Goal: Task Accomplishment & Management: Manage account settings

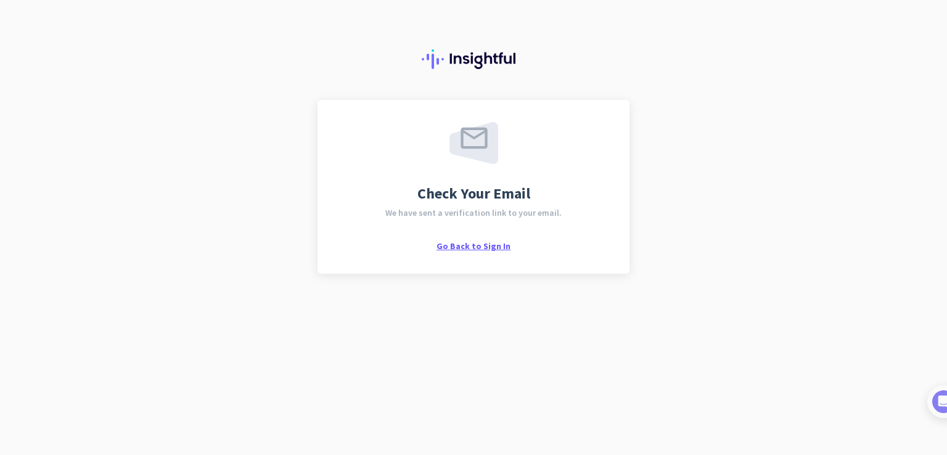
click at [479, 247] on span "Go Back to Sign In" at bounding box center [474, 246] width 74 height 11
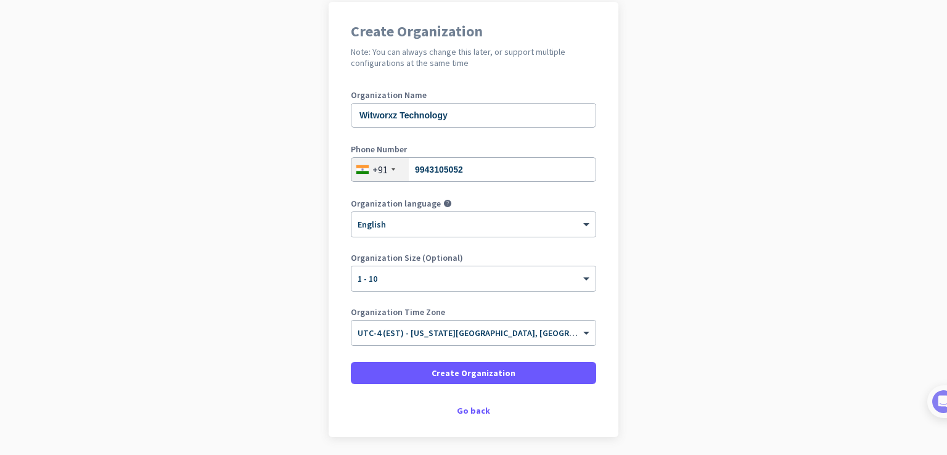
scroll to position [123, 0]
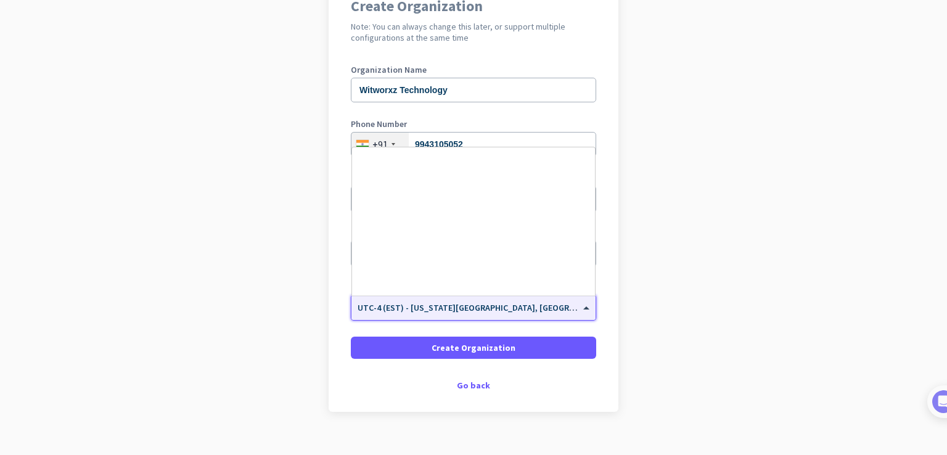
click at [580, 304] on span at bounding box center [587, 308] width 15 height 10
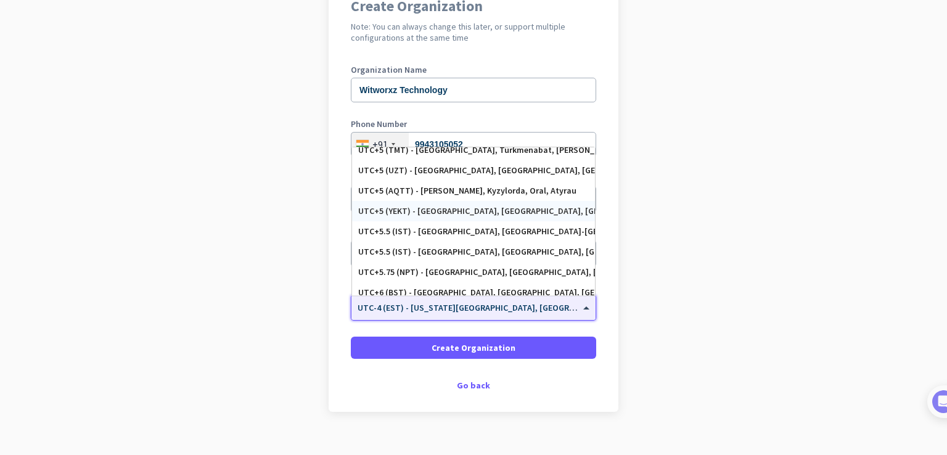
scroll to position [4817, 0]
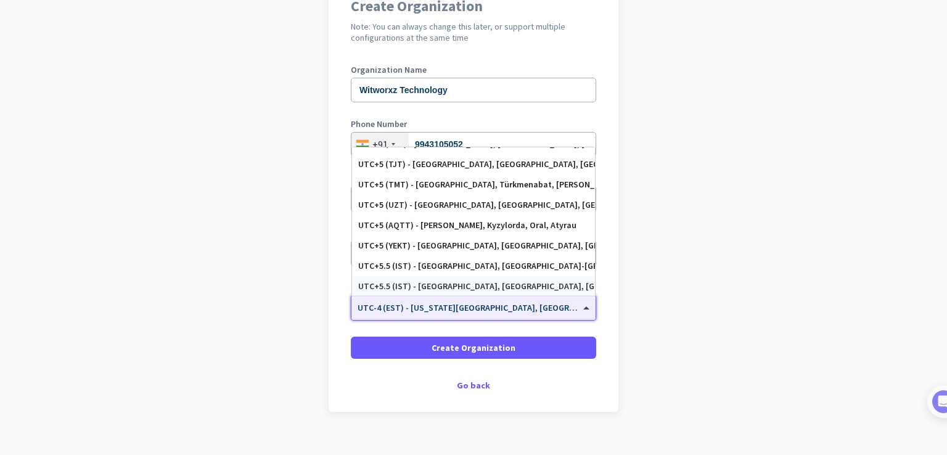
click at [469, 285] on div "UTC+5.5 (IST) - [GEOGRAPHIC_DATA], [GEOGRAPHIC_DATA], [GEOGRAPHIC_DATA], [GEOGR…" at bounding box center [473, 286] width 231 height 10
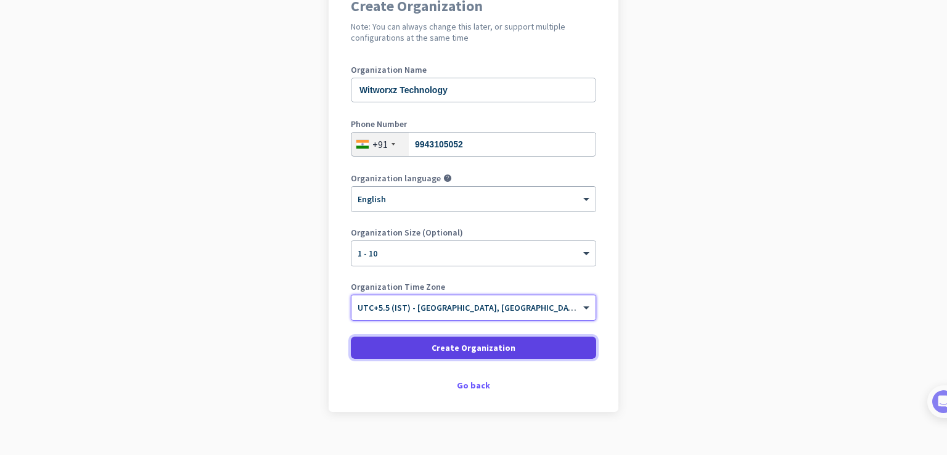
click at [478, 352] on span "Create Organization" at bounding box center [474, 348] width 84 height 12
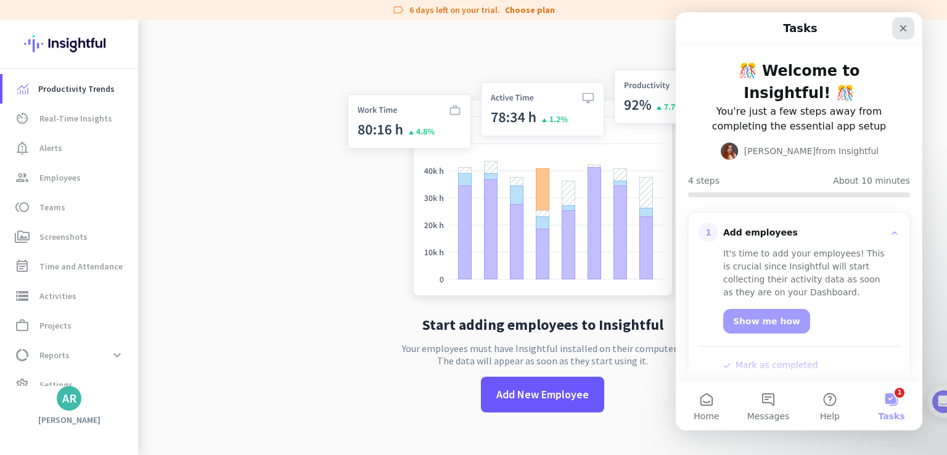
click at [907, 23] on icon "Close" at bounding box center [904, 28] width 10 height 10
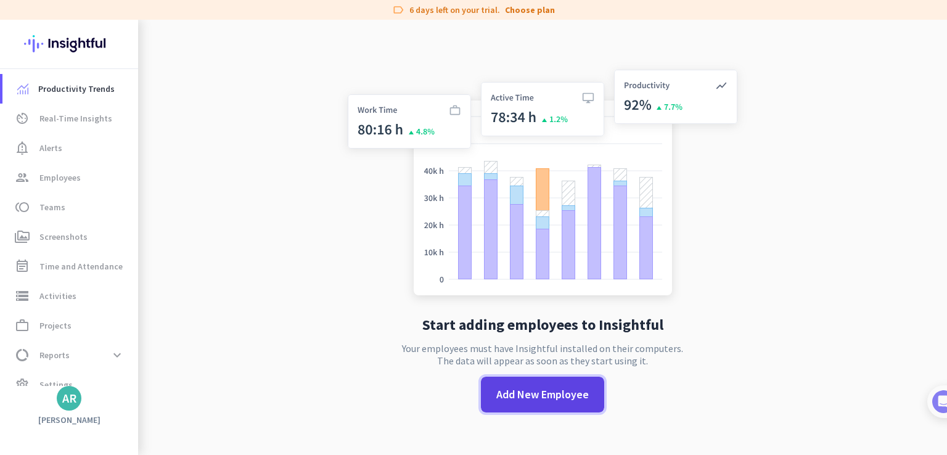
click at [532, 397] on span "Add New Employee" at bounding box center [542, 395] width 93 height 16
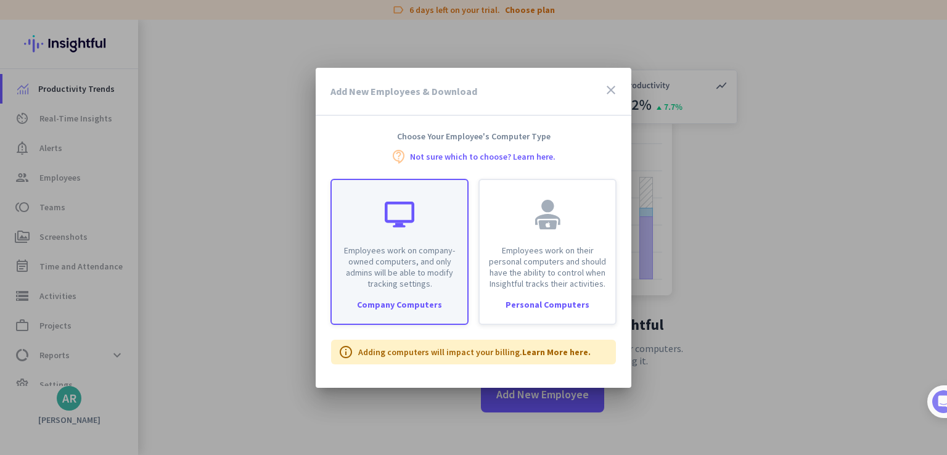
click at [402, 270] on p "Employees work on company-owned computers, and only admins will be able to modi…" at bounding box center [399, 267] width 121 height 44
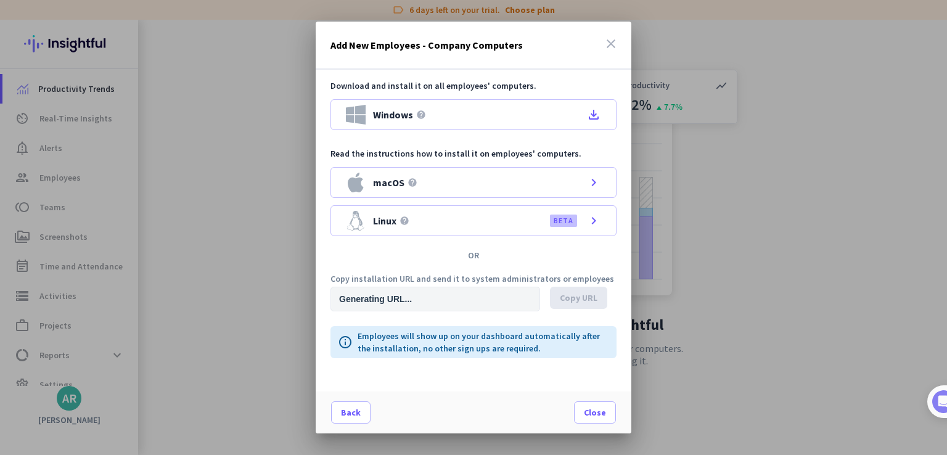
type input "[URL][DOMAIN_NAME]"
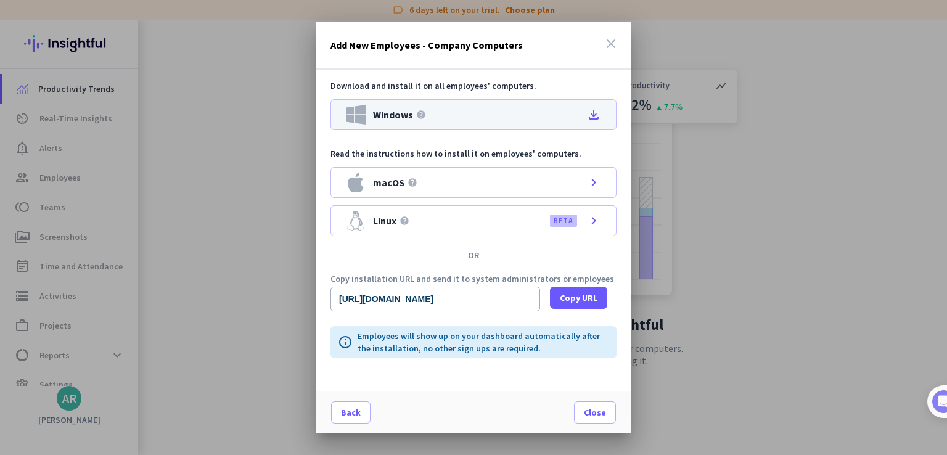
click at [597, 110] on icon "file_download" at bounding box center [594, 114] width 15 height 15
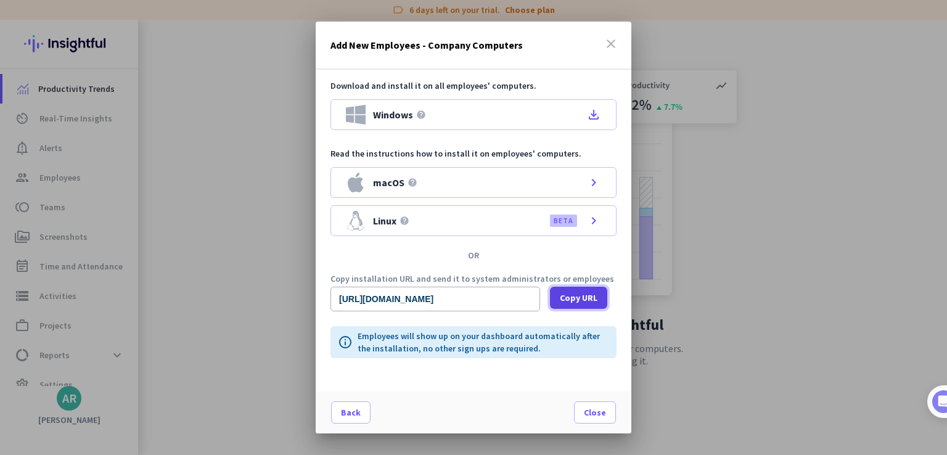
click at [596, 297] on span "Copy URL" at bounding box center [579, 298] width 38 height 12
click at [593, 410] on span "Close" at bounding box center [595, 412] width 22 height 12
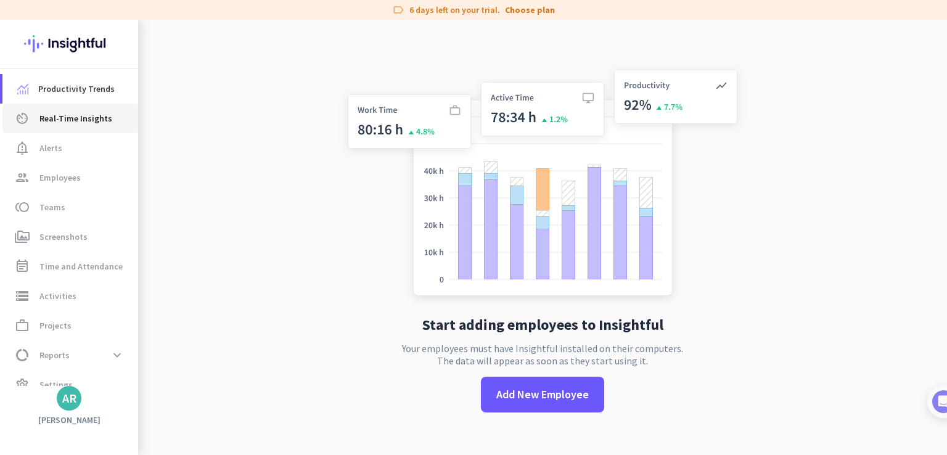
click at [80, 117] on span "Real-Time Insights" at bounding box center [75, 118] width 73 height 15
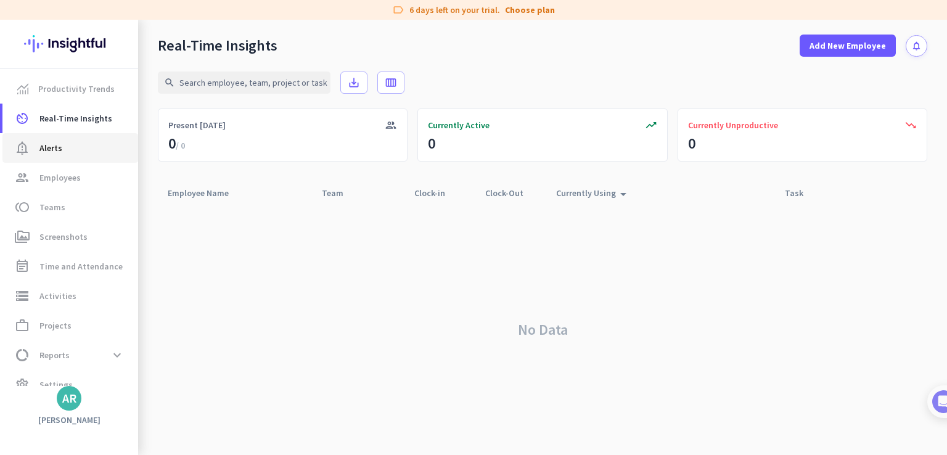
click at [81, 158] on link "notification_important Alerts" at bounding box center [70, 148] width 136 height 30
click at [84, 176] on span "group Employees" at bounding box center [70, 177] width 116 height 15
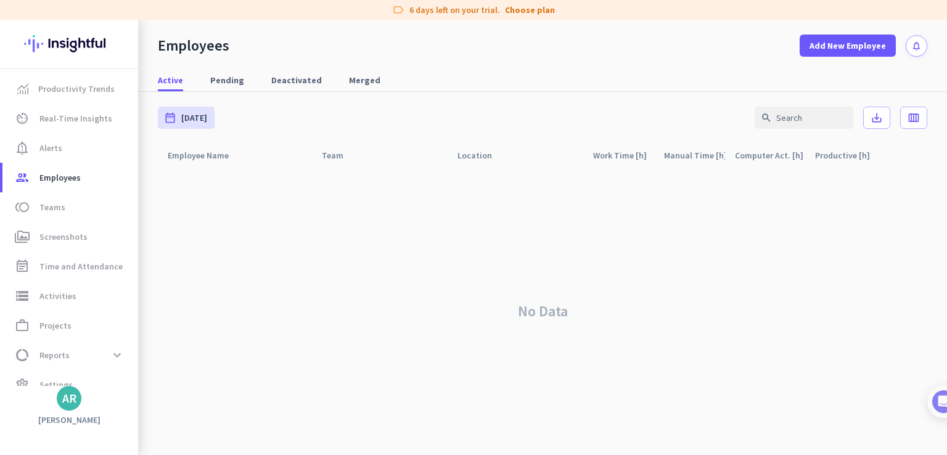
click at [215, 210] on div "No Data" at bounding box center [543, 311] width 770 height 288
click at [224, 70] on span "Pending" at bounding box center [227, 80] width 34 height 22
click at [292, 80] on span "Deactivated" at bounding box center [296, 80] width 51 height 12
click at [170, 80] on span "Active" at bounding box center [170, 80] width 25 height 12
click at [905, 186] on span at bounding box center [909, 186] width 30 height 30
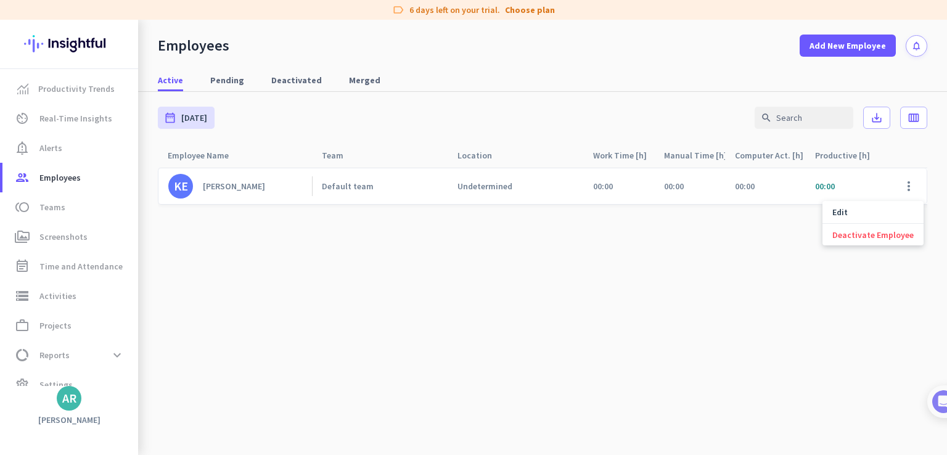
click at [847, 219] on div "Edit" at bounding box center [873, 212] width 101 height 22
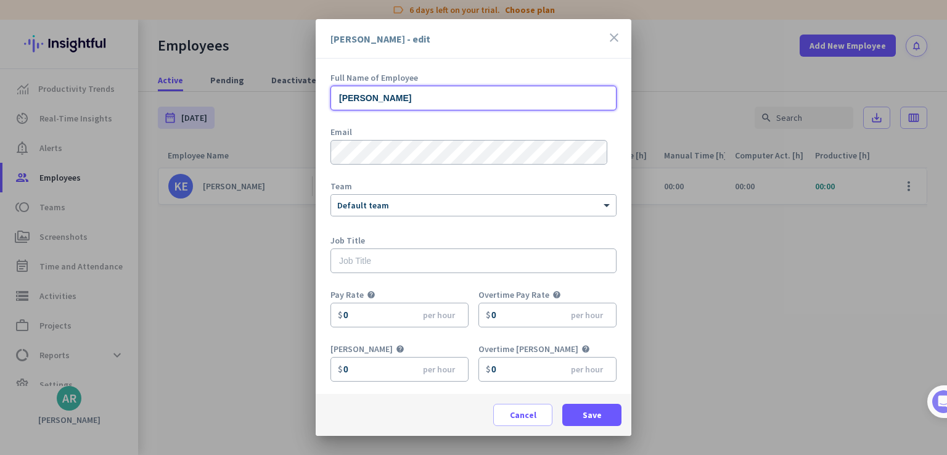
drag, startPoint x: 401, startPoint y: 101, endPoint x: 220, endPoint y: 120, distance: 181.6
click at [220, 120] on div "[PERSON_NAME] - edit close Full Name of Employee [PERSON_NAME] Email Team × Def…" at bounding box center [473, 227] width 947 height 455
type input "[PERSON_NAME]"
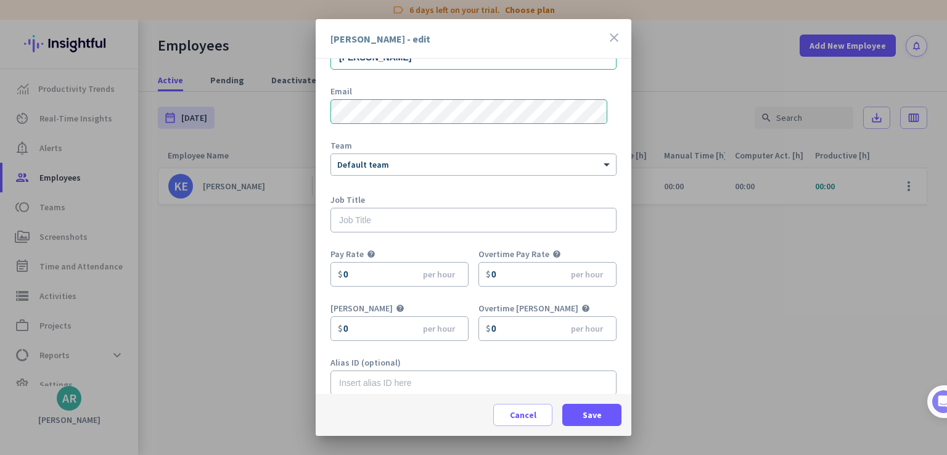
scroll to position [54, 0]
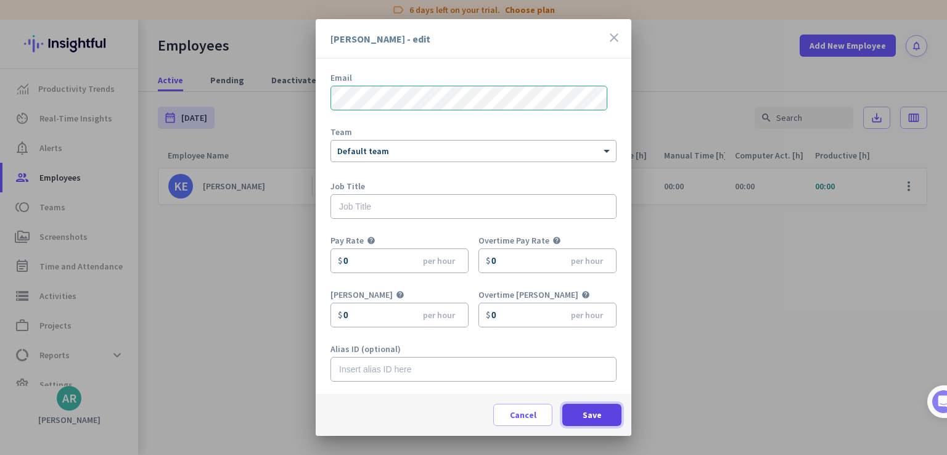
click at [589, 420] on span "Save" at bounding box center [592, 415] width 19 height 12
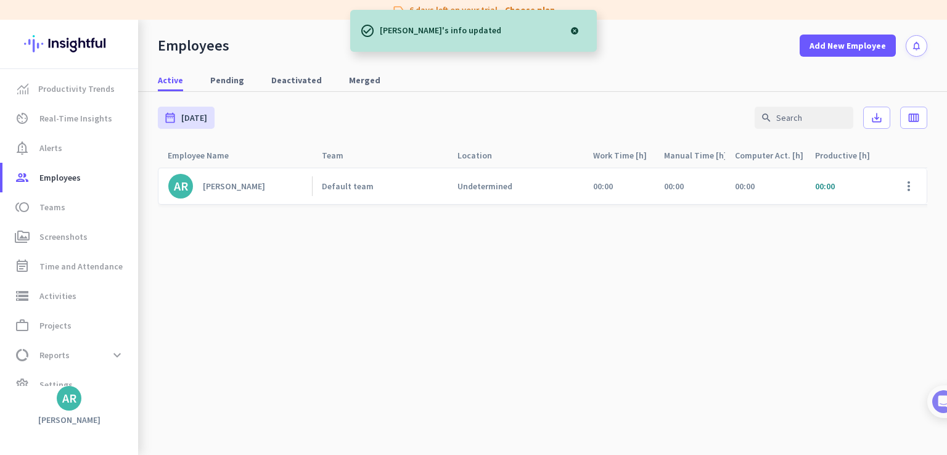
click at [575, 31] on div at bounding box center [574, 31] width 25 height 25
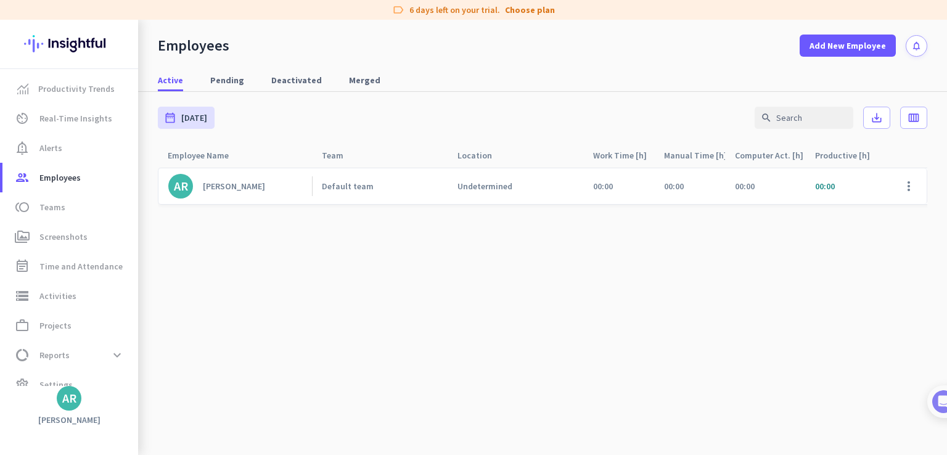
click at [538, 294] on cdk-virtual-scroll-viewport "AR [PERSON_NAME] Default team Undetermined 00:00 00:00 00:00 00:00 00:00 00:00 …" at bounding box center [543, 311] width 770 height 288
click at [483, 181] on div "Undetermined" at bounding box center [485, 186] width 55 height 11
click at [195, 118] on span "[DATE]" at bounding box center [194, 118] width 26 height 12
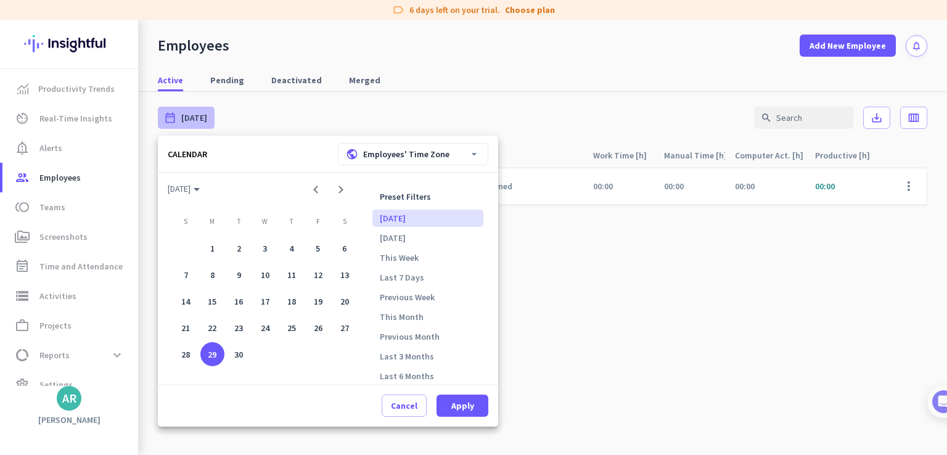
click at [414, 215] on li "[DATE]" at bounding box center [428, 218] width 111 height 17
click at [906, 189] on div at bounding box center [473, 227] width 947 height 455
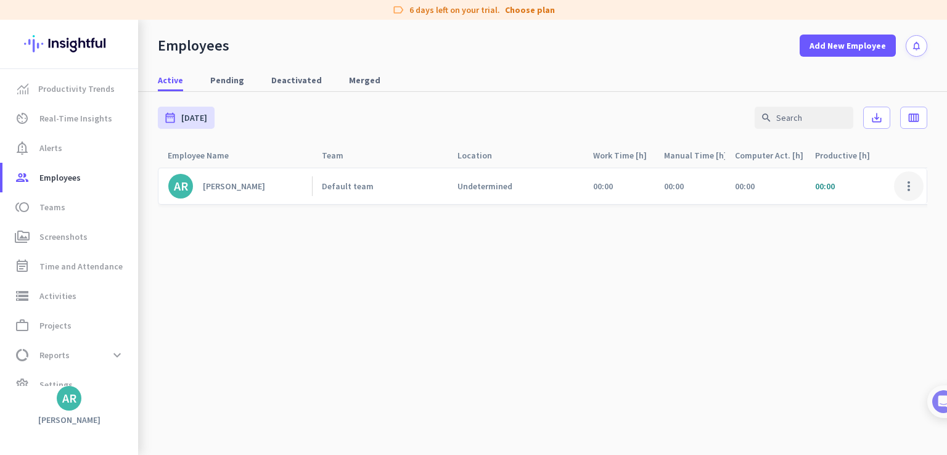
click at [907, 189] on span at bounding box center [909, 186] width 30 height 30
click at [612, 283] on div at bounding box center [473, 227] width 947 height 455
click at [83, 114] on span "Real-Time Insights" at bounding box center [75, 118] width 73 height 15
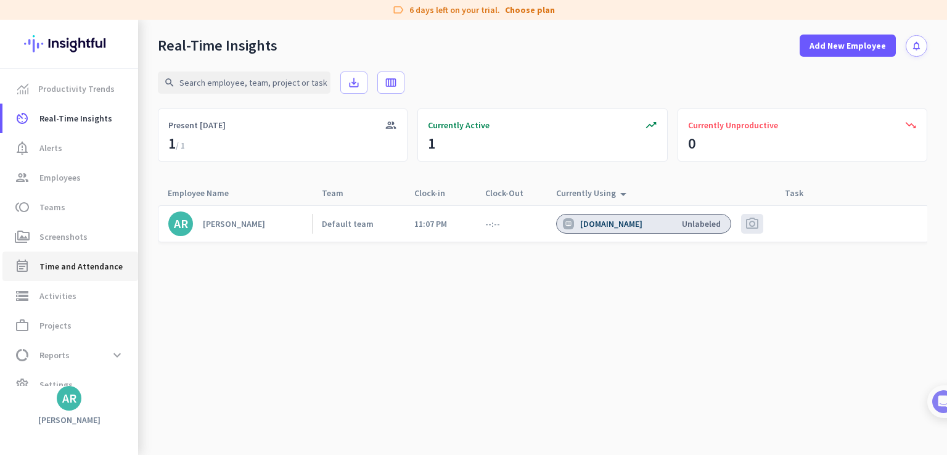
click at [87, 268] on span "Time and Attendance" at bounding box center [80, 266] width 83 height 15
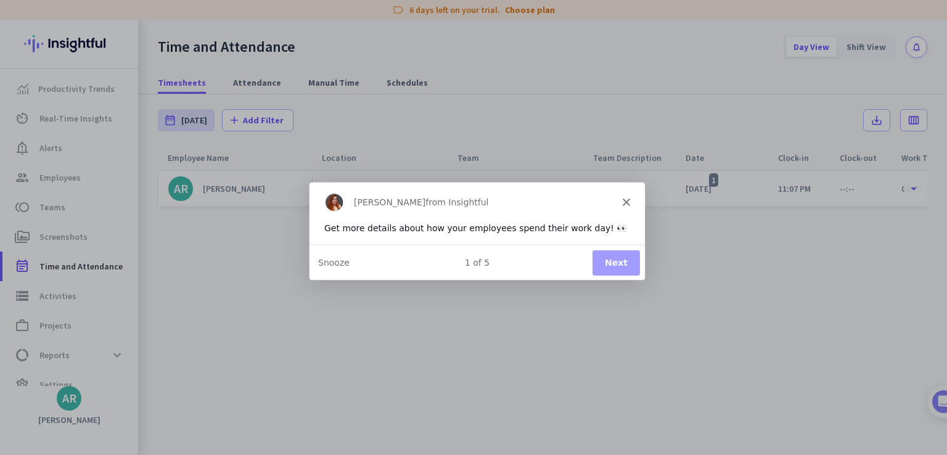
click at [627, 261] on button "Next" at bounding box center [615, 261] width 47 height 25
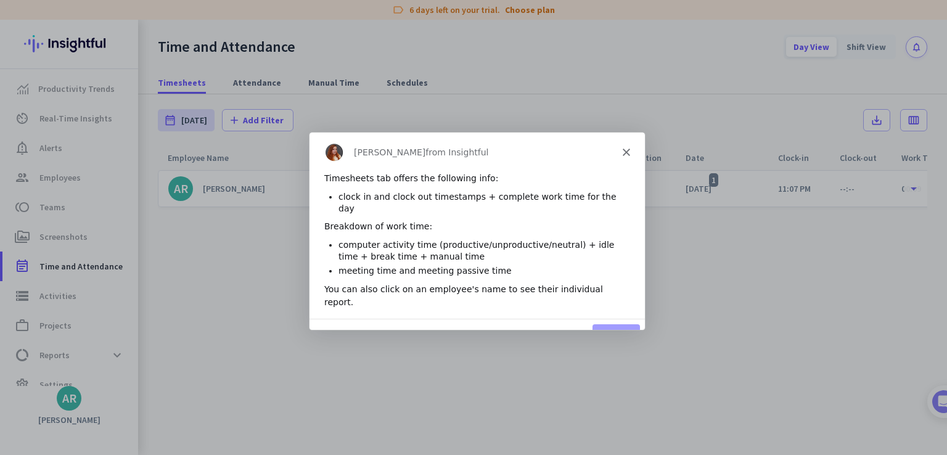
click at [617, 323] on button "Next" at bounding box center [615, 335] width 47 height 25
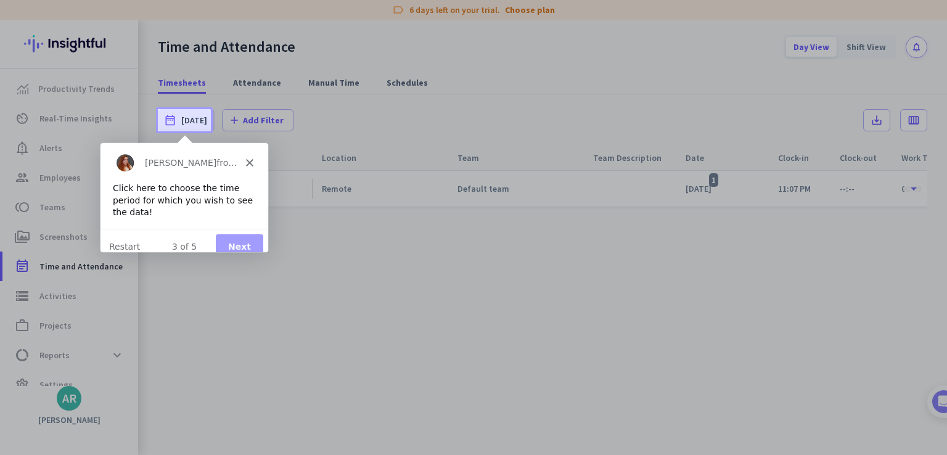
click at [239, 233] on button "Next" at bounding box center [238, 245] width 47 height 25
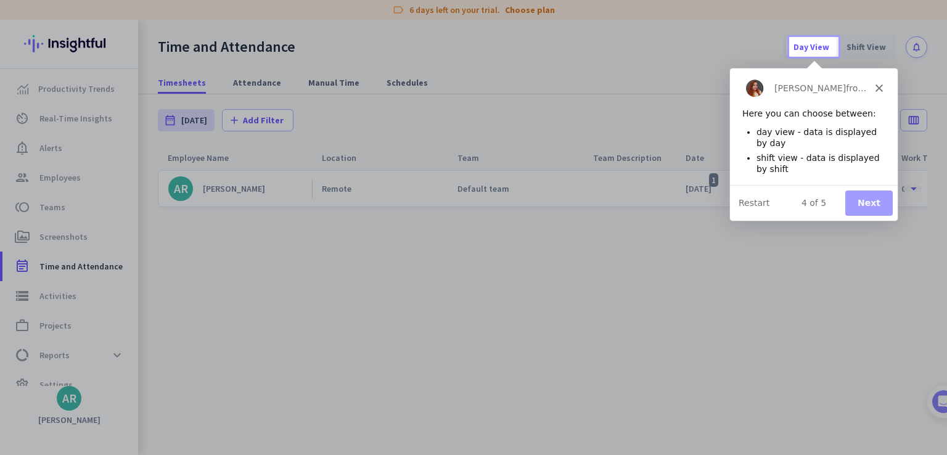
click at [880, 203] on button "Next" at bounding box center [867, 202] width 47 height 25
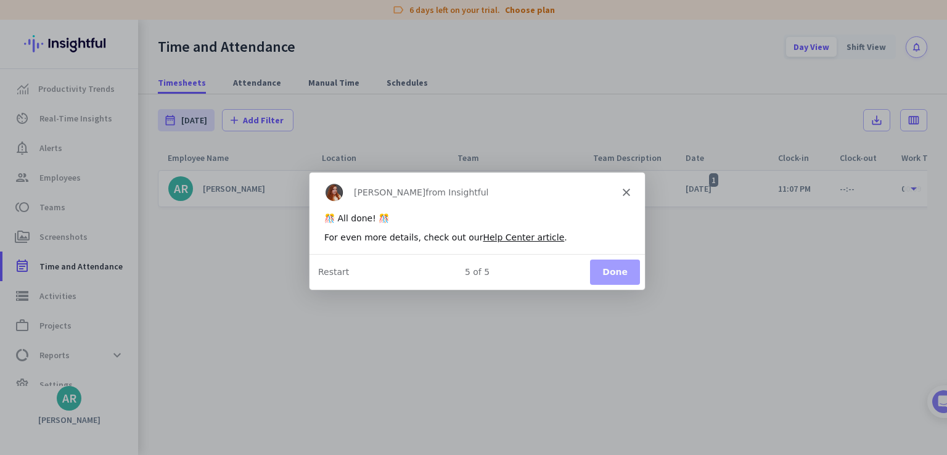
click at [618, 270] on button "Done" at bounding box center [615, 271] width 50 height 25
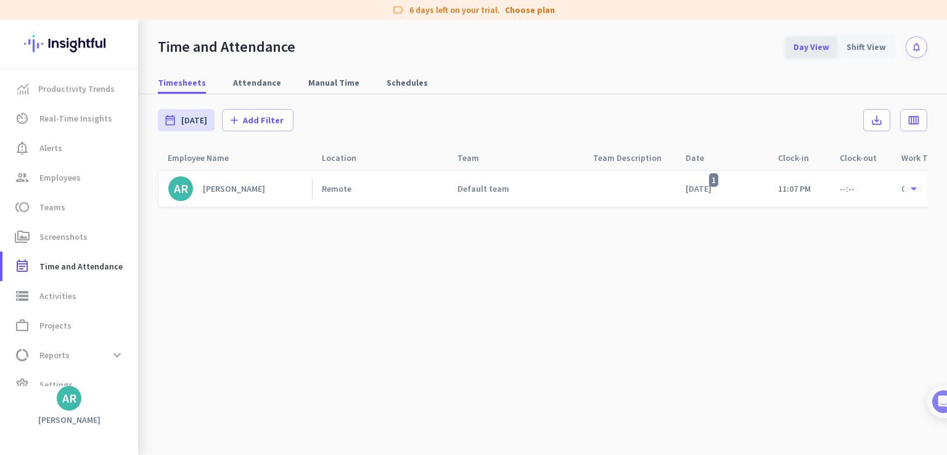
click at [817, 47] on div "Day View" at bounding box center [811, 47] width 51 height 20
click at [873, 45] on div "Shift View" at bounding box center [866, 47] width 54 height 20
click at [825, 46] on div "Day View" at bounding box center [811, 47] width 51 height 20
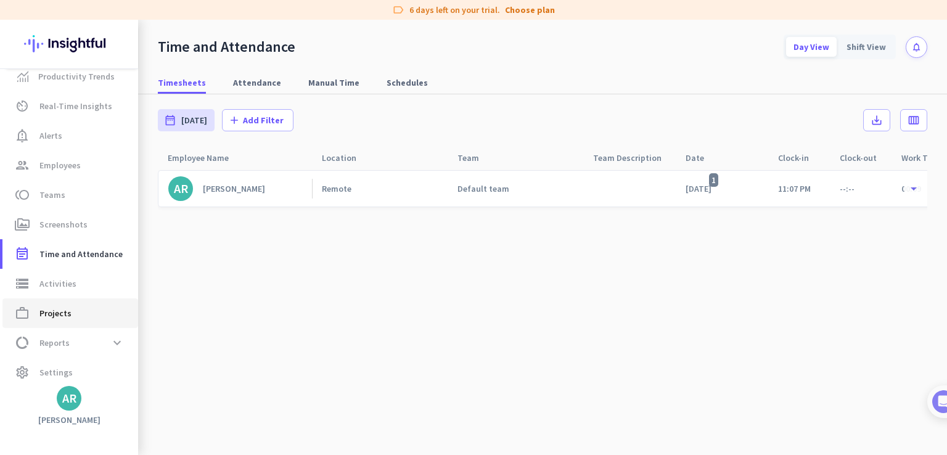
scroll to position [19, 0]
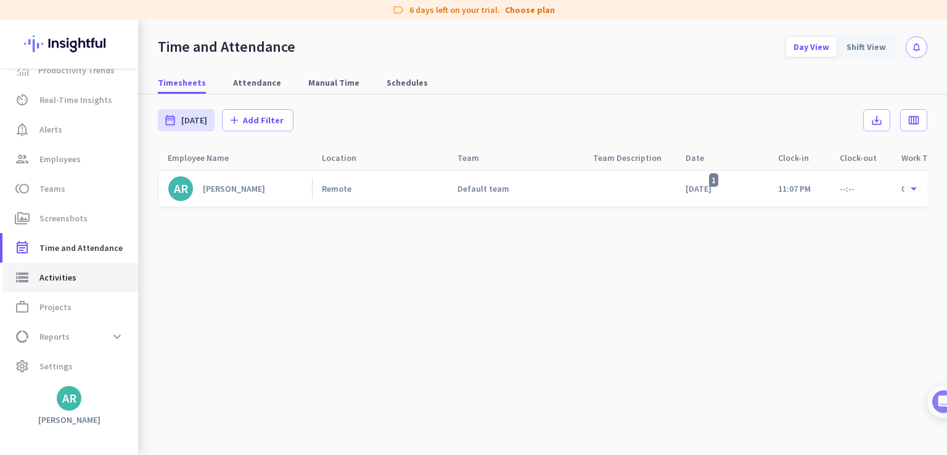
click at [44, 271] on span "Activities" at bounding box center [57, 277] width 37 height 15
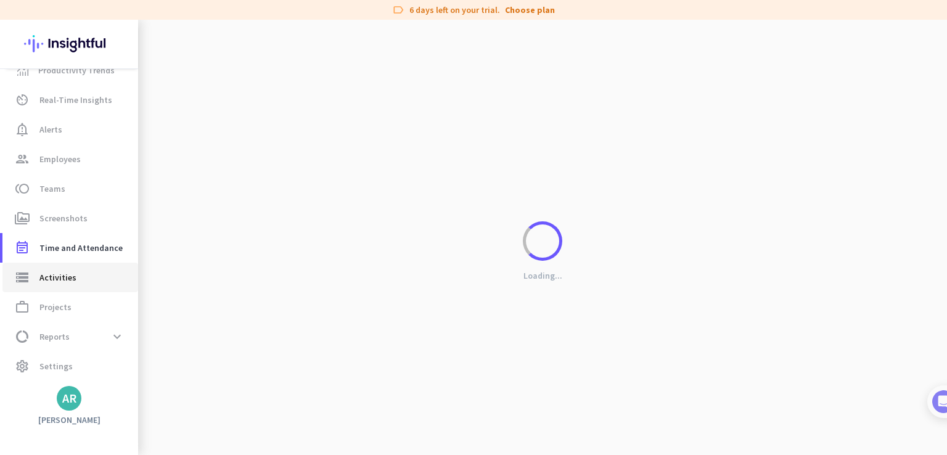
type input "[DATE]"
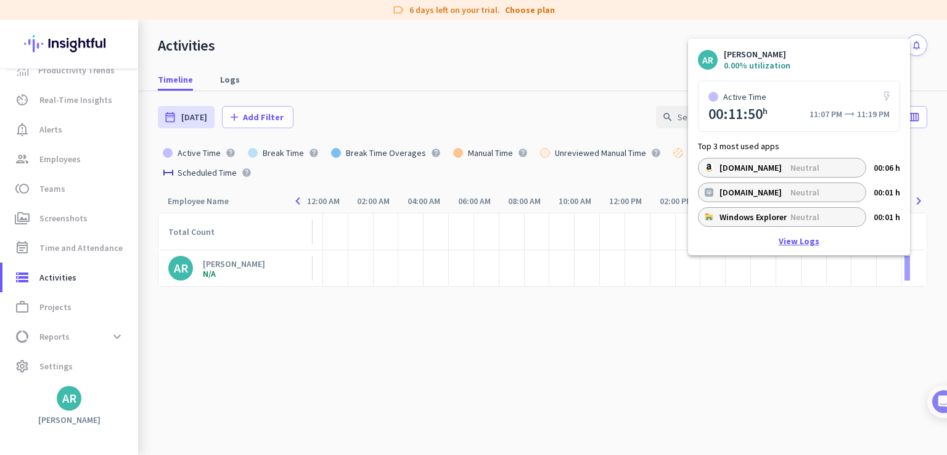
click at [808, 239] on link "View Logs" at bounding box center [799, 241] width 41 height 9
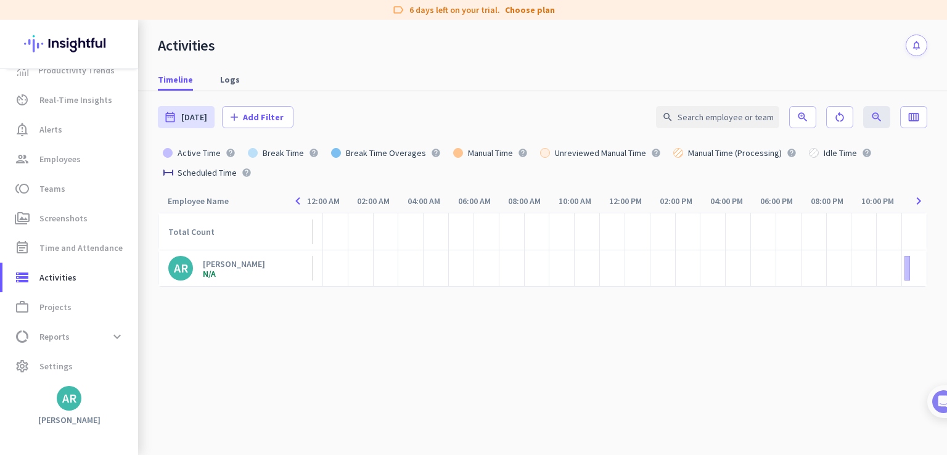
type input "[DATE] - [DATE]"
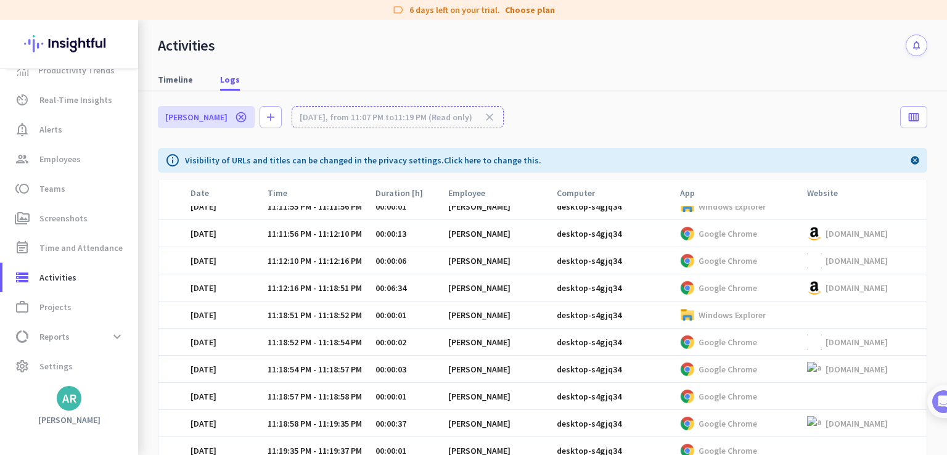
scroll to position [675, 0]
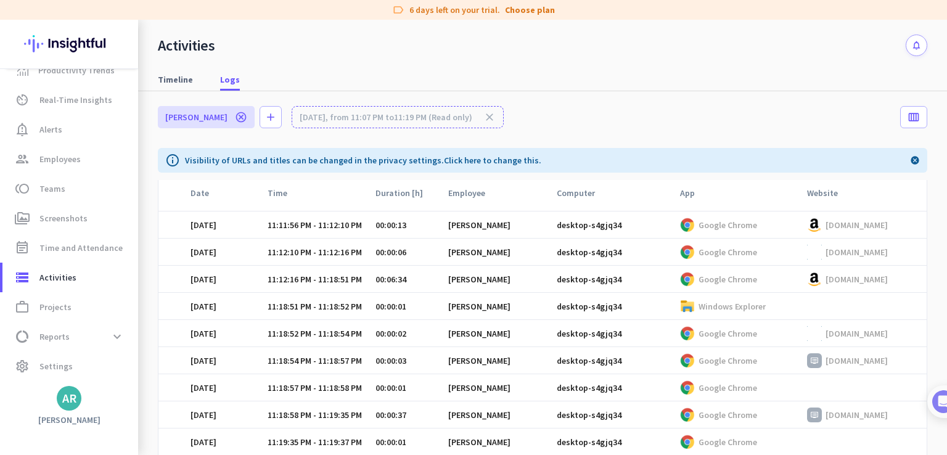
click at [613, 126] on div "[PERSON_NAME] cancel add [DATE], from 11:07 PM to 11:19 PM (Read only) close ca…" at bounding box center [543, 119] width 770 height 57
click at [915, 160] on icon "cancel" at bounding box center [915, 160] width 10 height 15
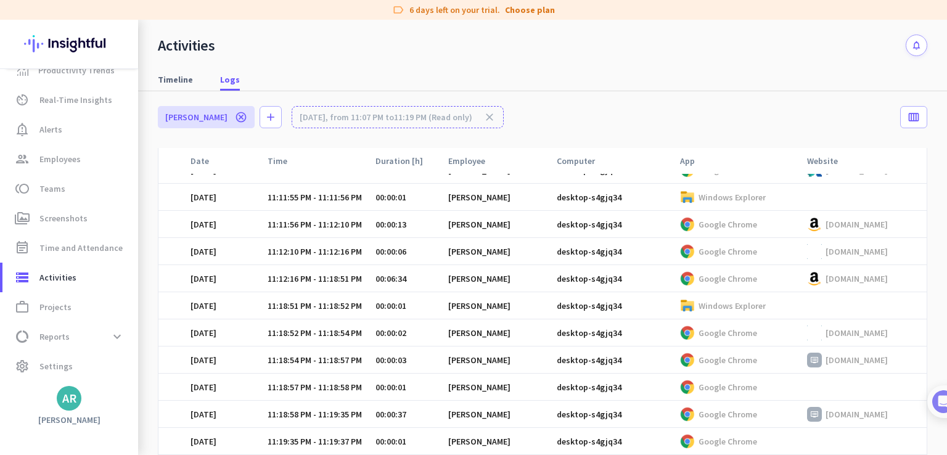
scroll to position [643, 0]
click at [235, 116] on icon "cancel" at bounding box center [241, 117] width 12 height 12
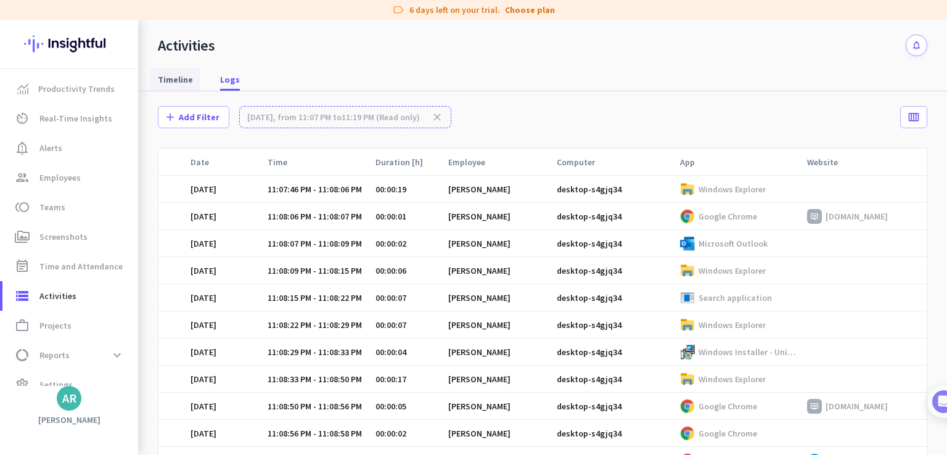
click at [169, 81] on span "Timeline" at bounding box center [175, 79] width 35 height 12
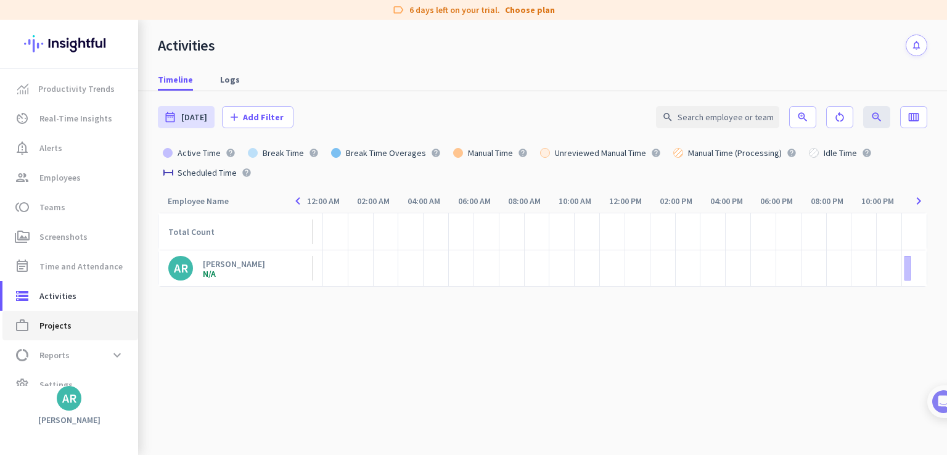
click at [71, 329] on span "work_outline Projects" at bounding box center [70, 325] width 116 height 15
type input "[DATE] - [DATE]"
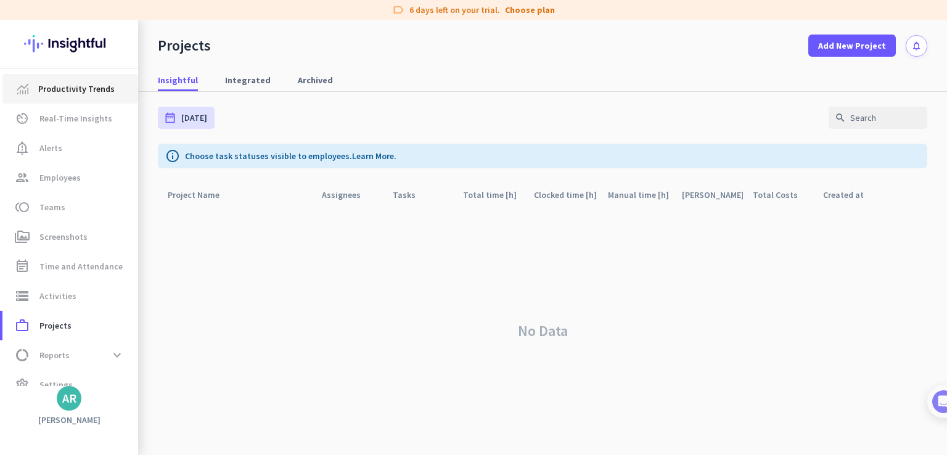
click at [55, 94] on span "Productivity Trends" at bounding box center [76, 88] width 76 height 15
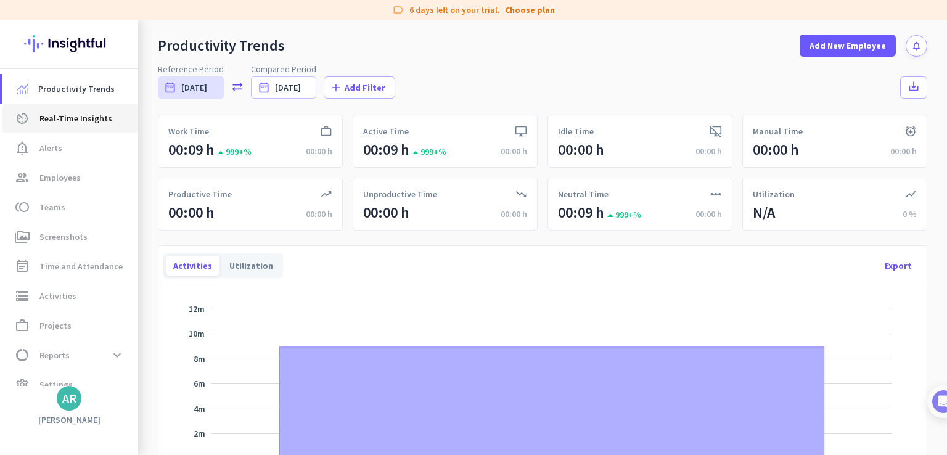
click at [63, 120] on span "Real-Time Insights" at bounding box center [75, 118] width 73 height 15
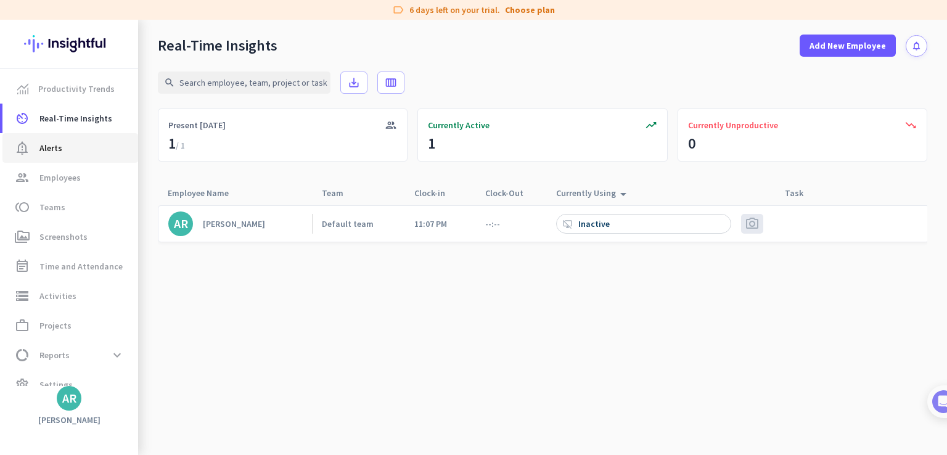
click at [76, 150] on span "notification_important Alerts" at bounding box center [70, 148] width 116 height 15
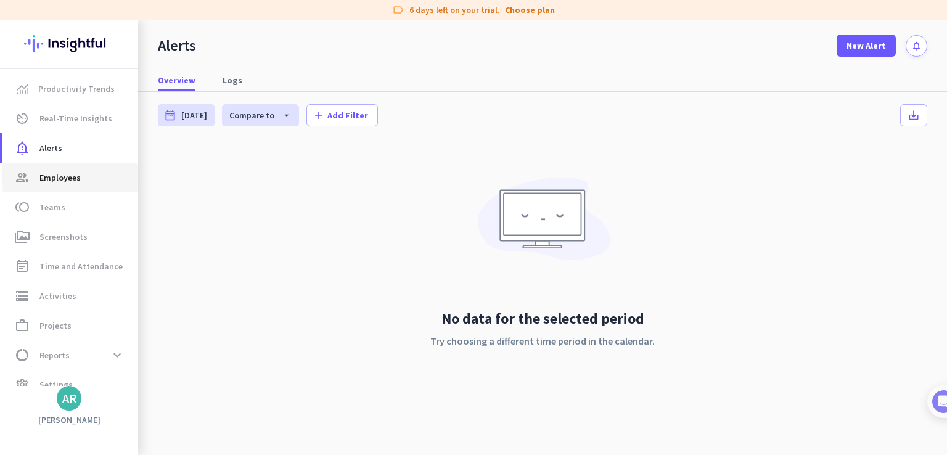
click at [49, 171] on span "Employees" at bounding box center [59, 177] width 41 height 15
